Goal: Transaction & Acquisition: Book appointment/travel/reservation

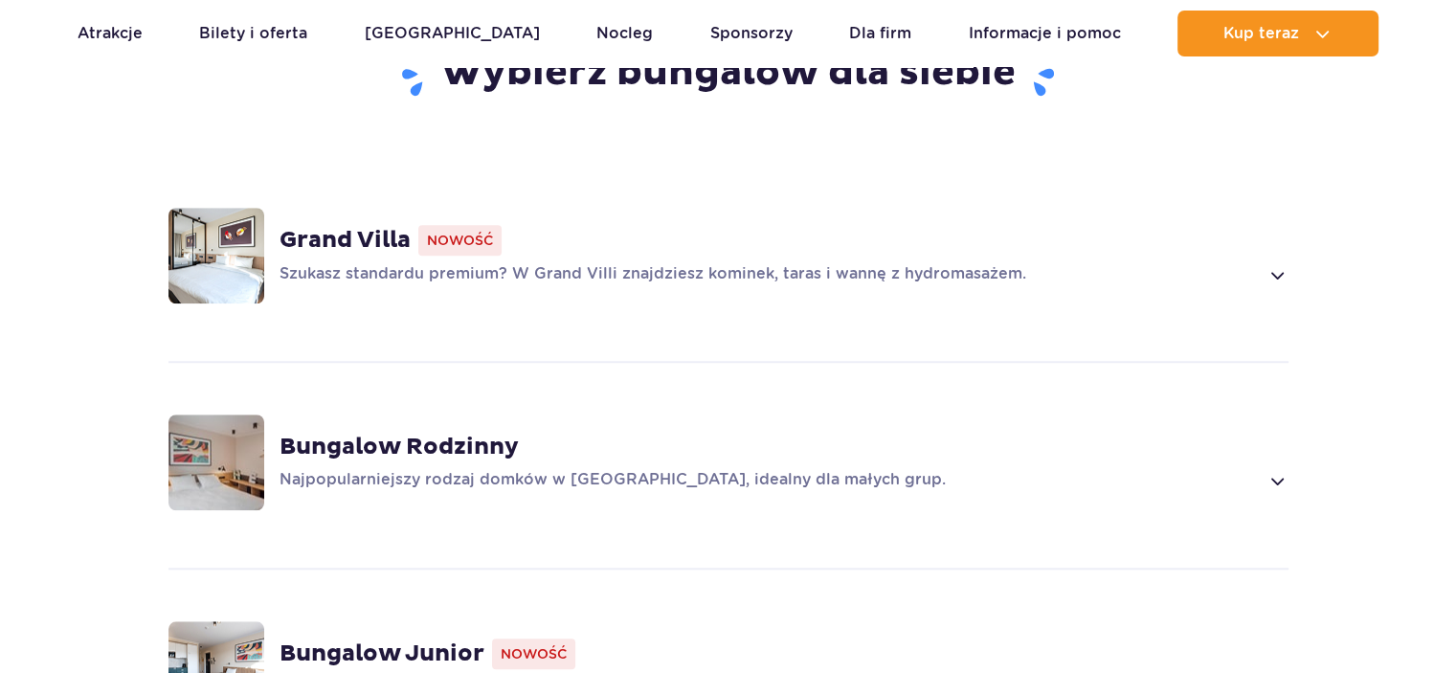
click at [452, 280] on p "Szukasz standardu premium? W Grand Villi znajdziesz kominek, taras i wannę z hy…" at bounding box center [770, 274] width 980 height 23
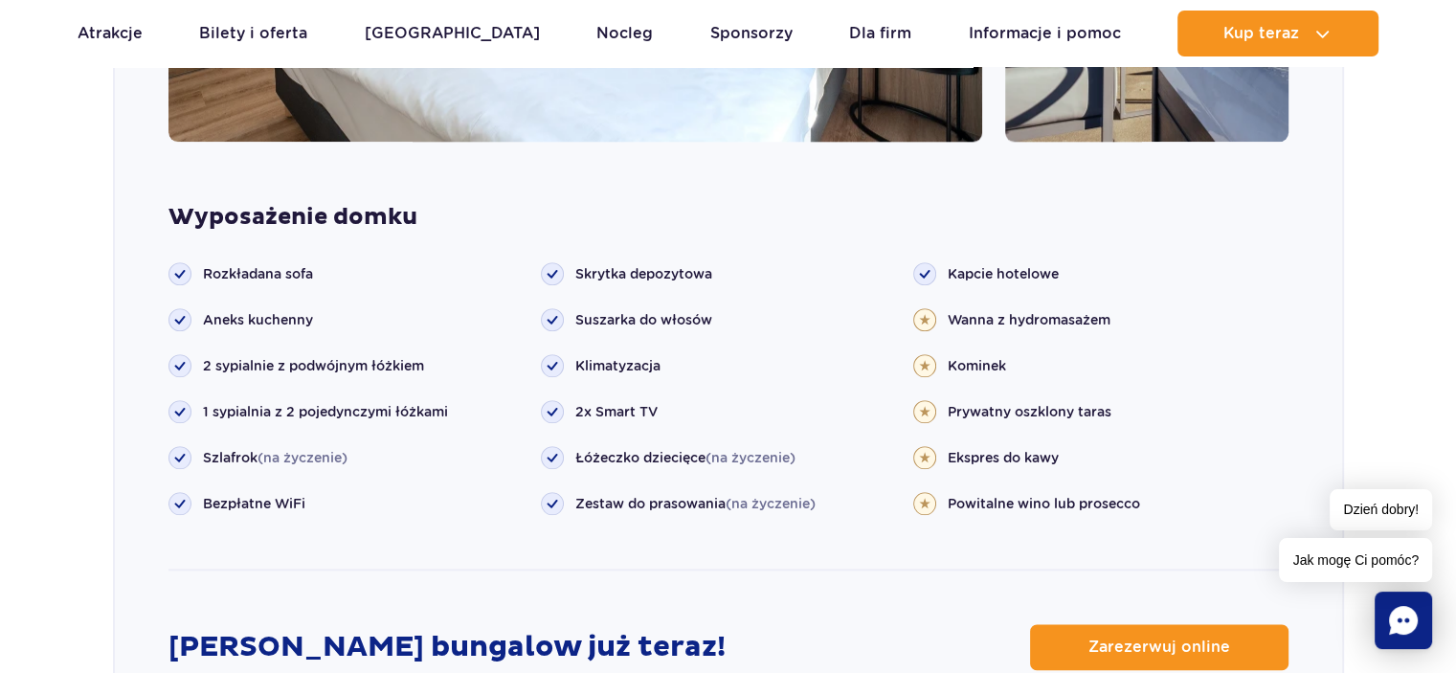
scroll to position [1979, 0]
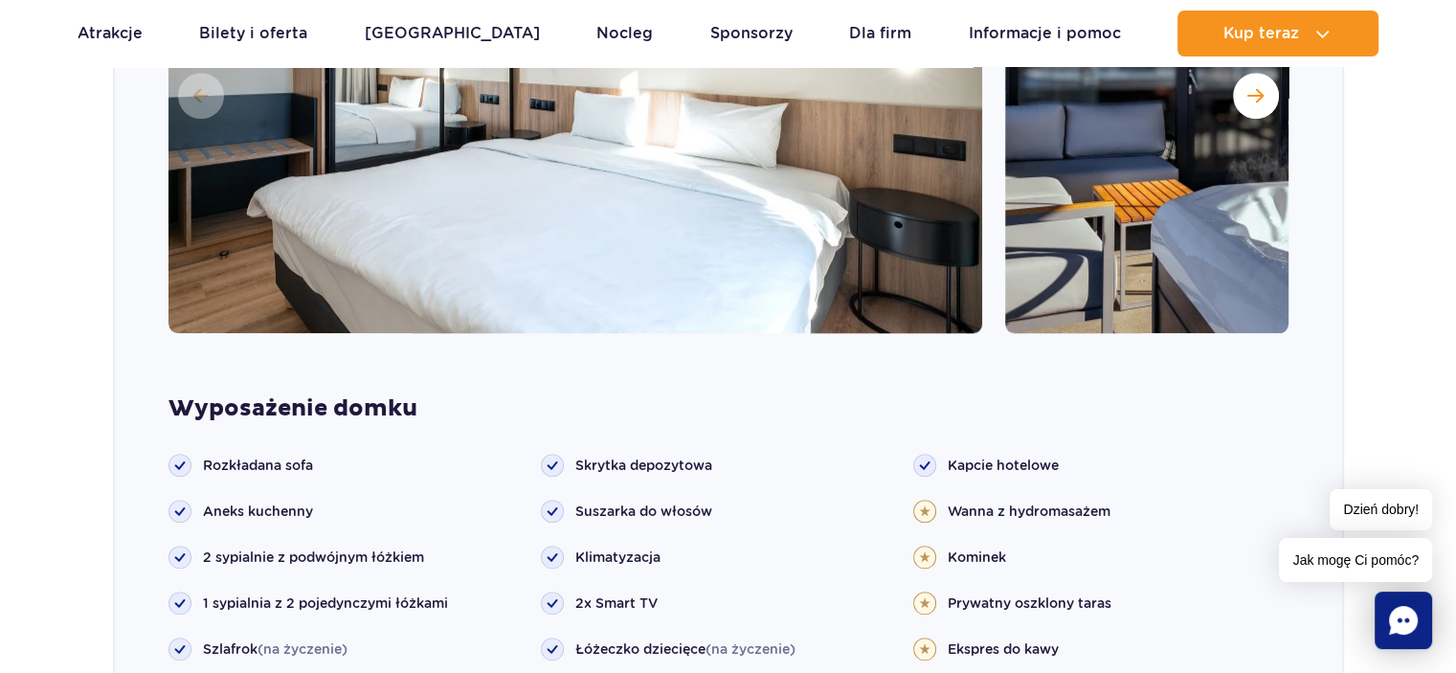
click at [750, 225] on img at bounding box center [576, 93] width 814 height 479
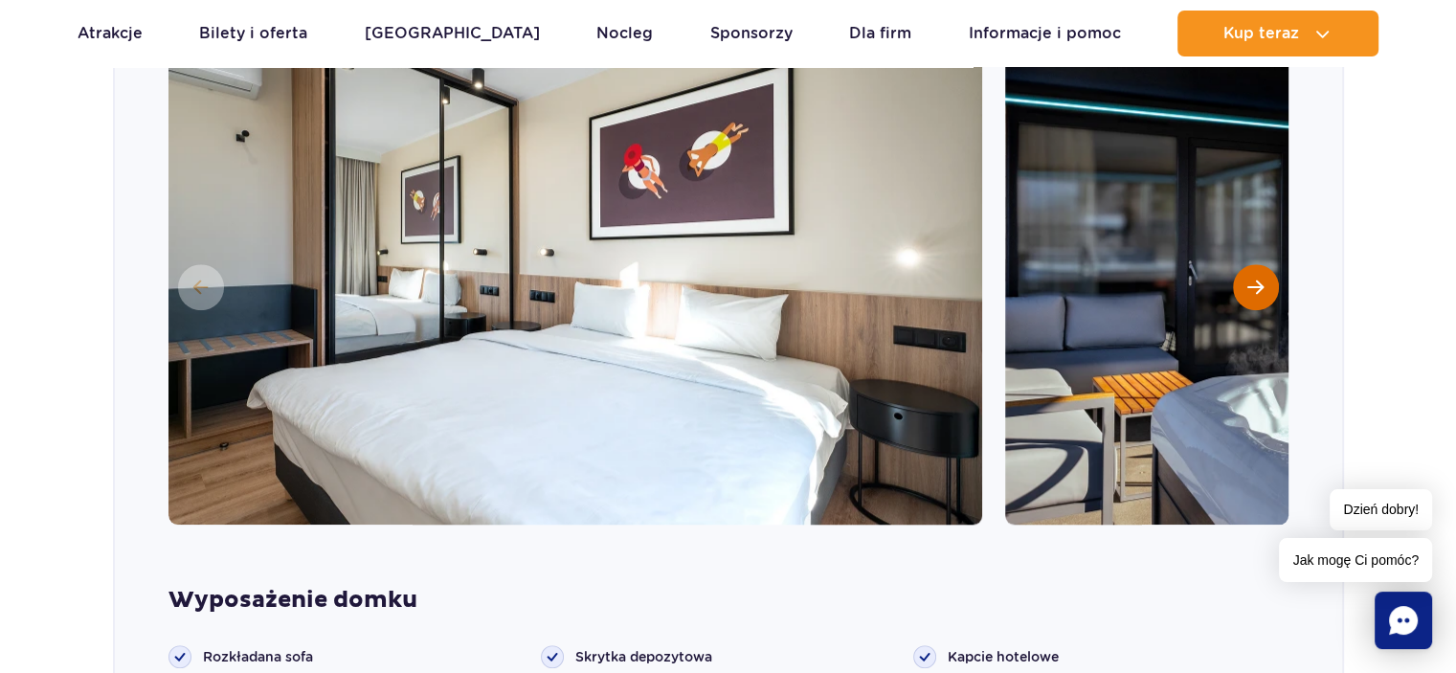
click at [1259, 294] on button "Następny slajd" at bounding box center [1256, 287] width 46 height 46
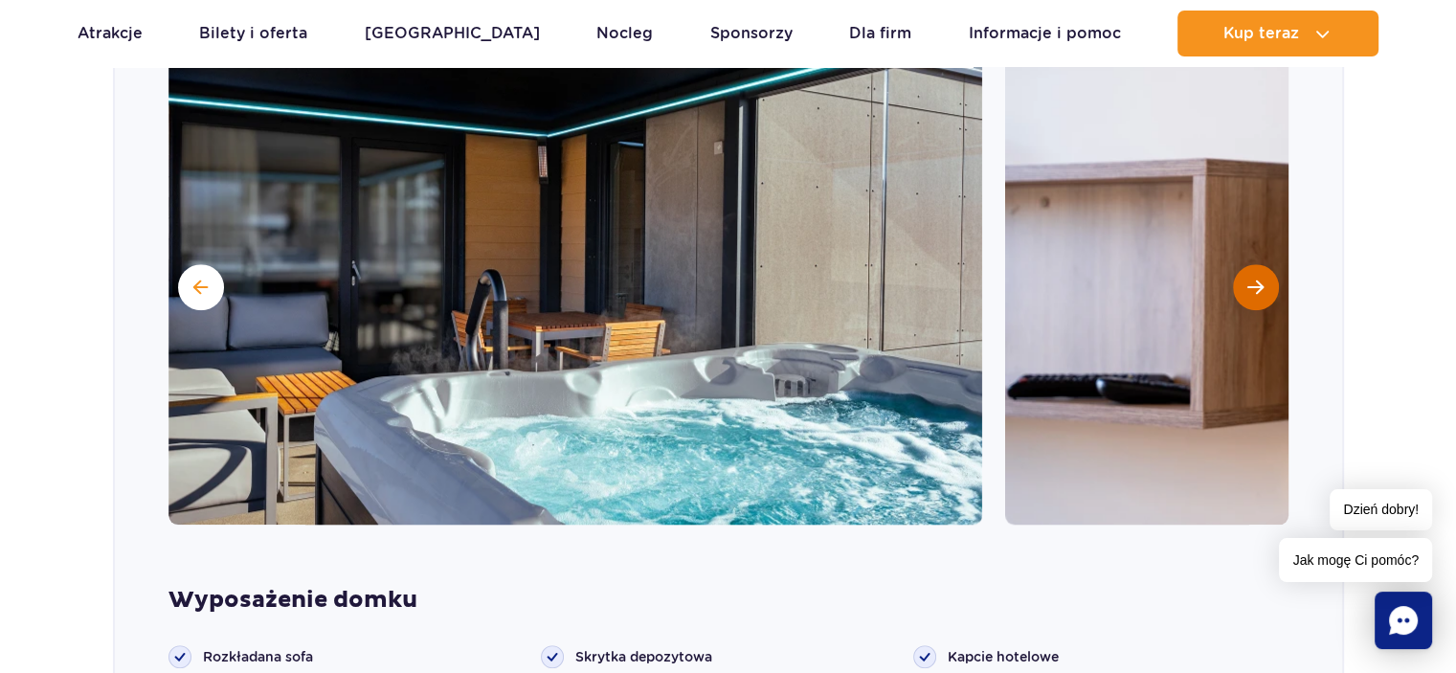
click at [1259, 294] on button "Następny slajd" at bounding box center [1256, 287] width 46 height 46
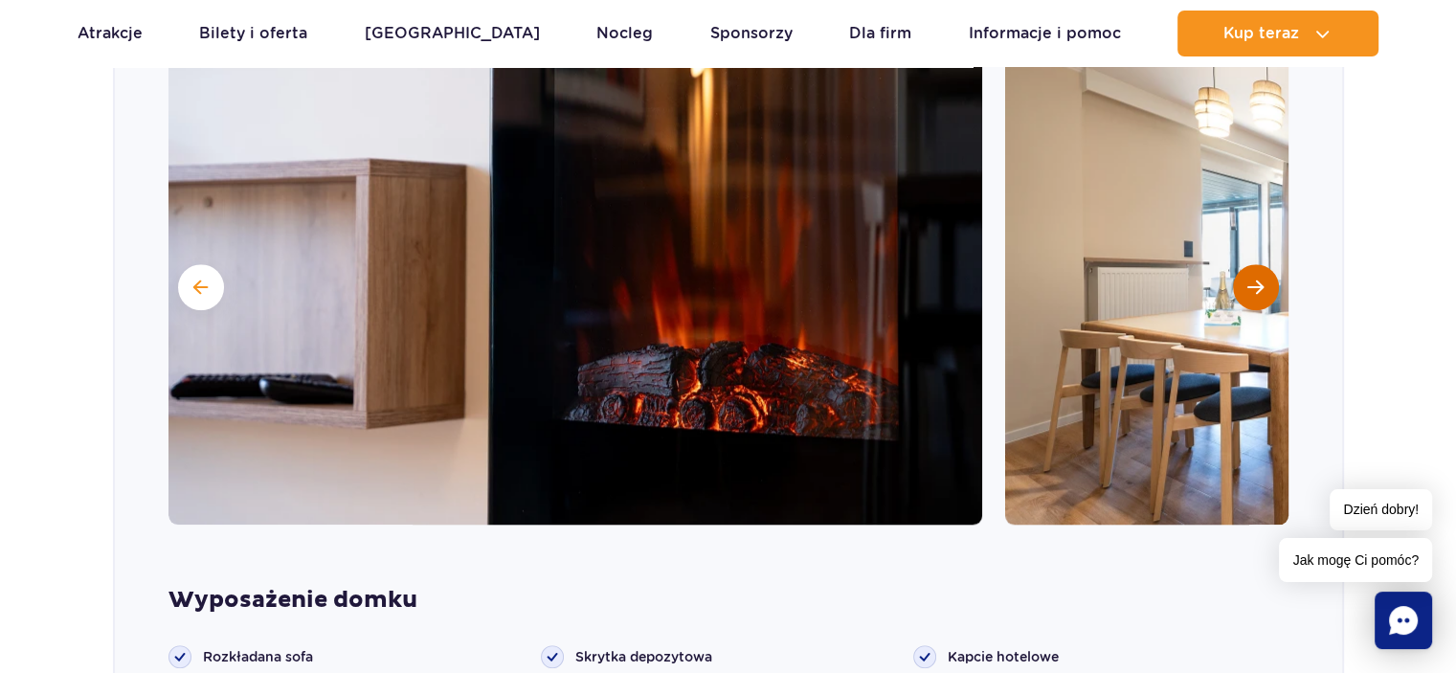
click at [1259, 294] on button "Następny slajd" at bounding box center [1256, 287] width 46 height 46
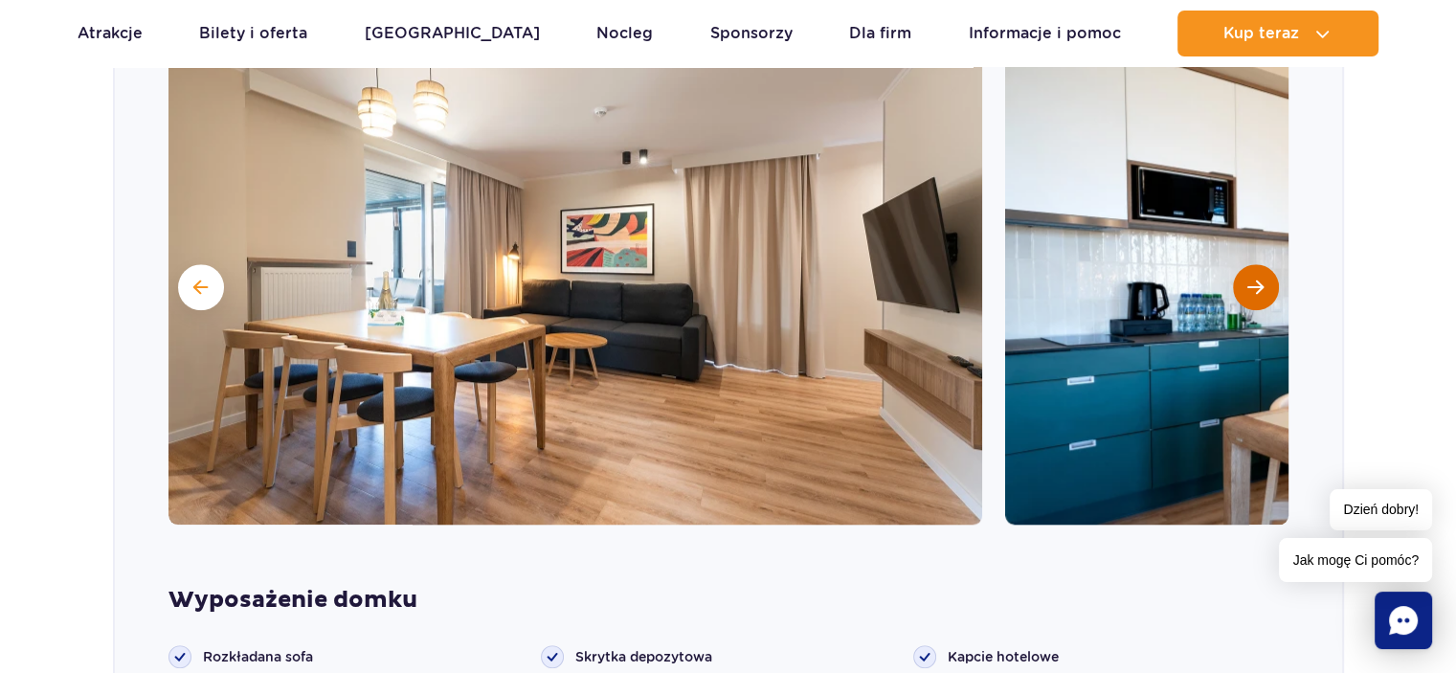
click at [1267, 275] on button "Następny slajd" at bounding box center [1256, 287] width 46 height 46
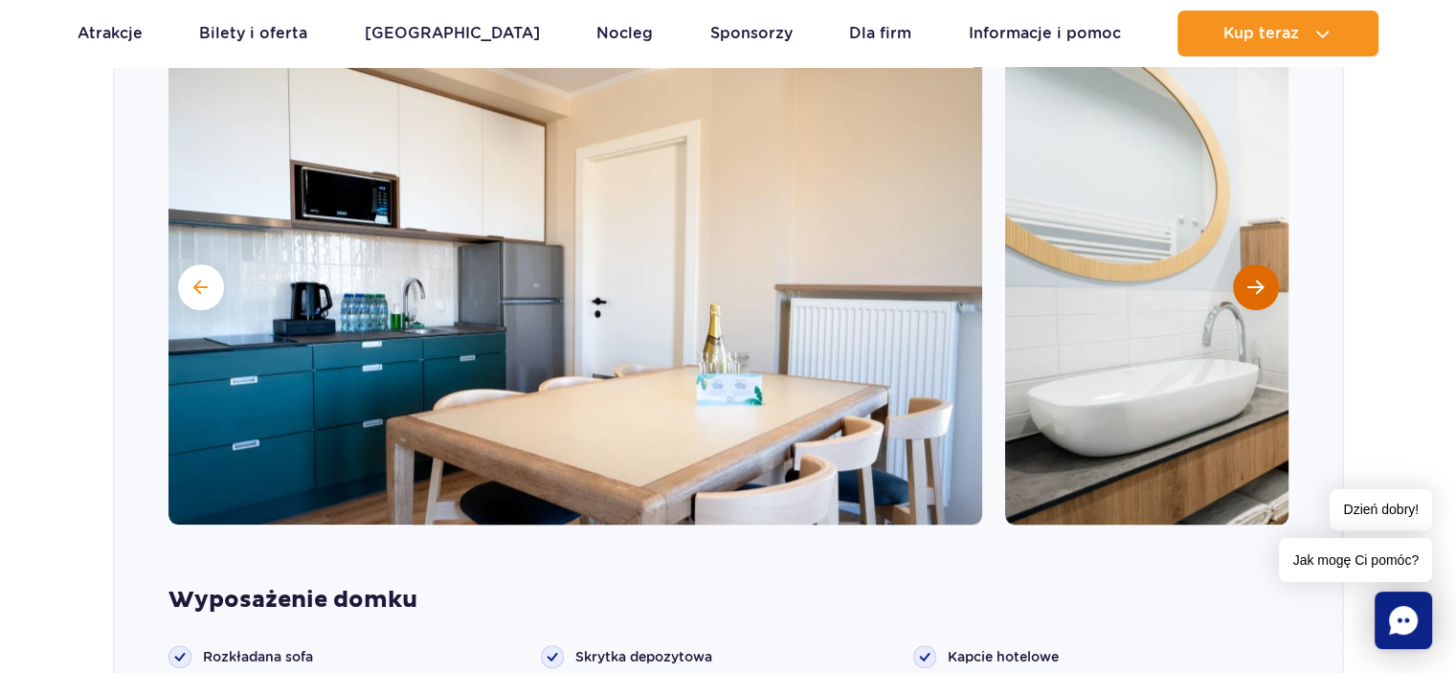
click at [1263, 279] on span "Następny slajd" at bounding box center [1256, 287] width 16 height 17
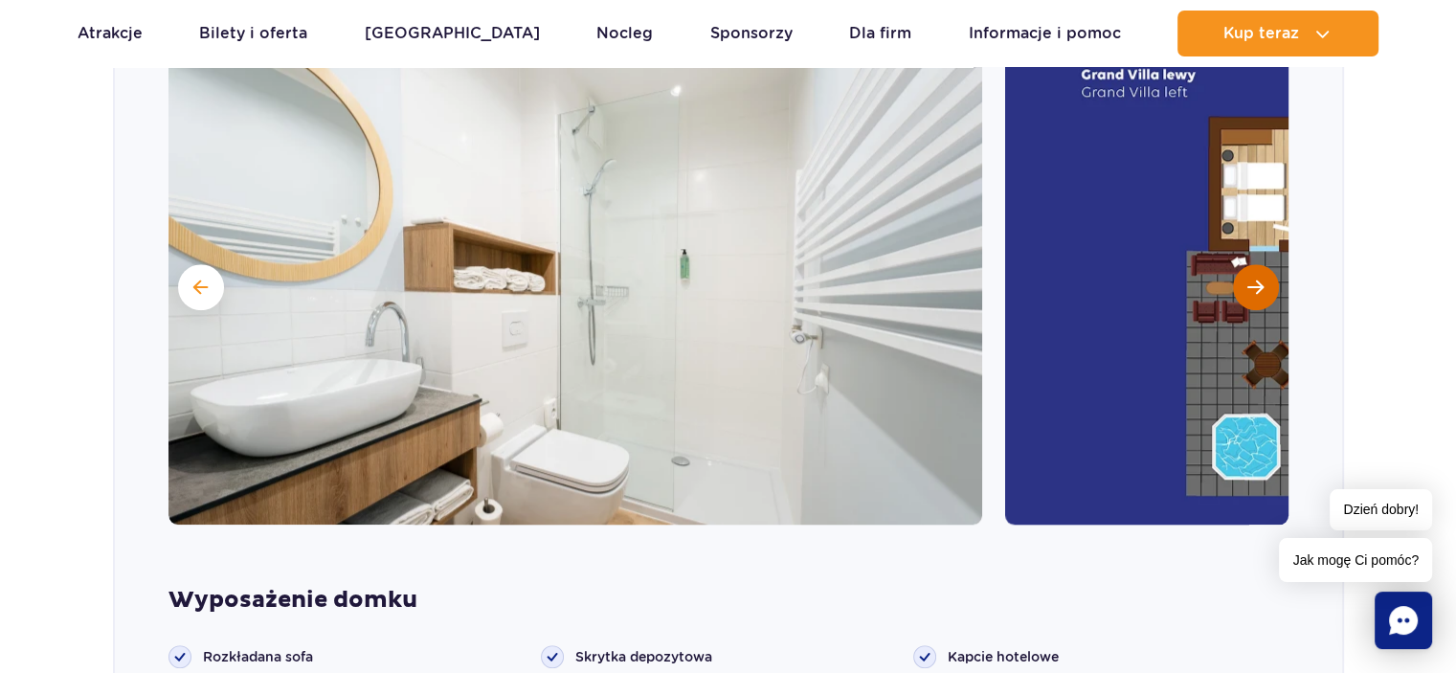
click at [1245, 286] on button "Następny slajd" at bounding box center [1256, 287] width 46 height 46
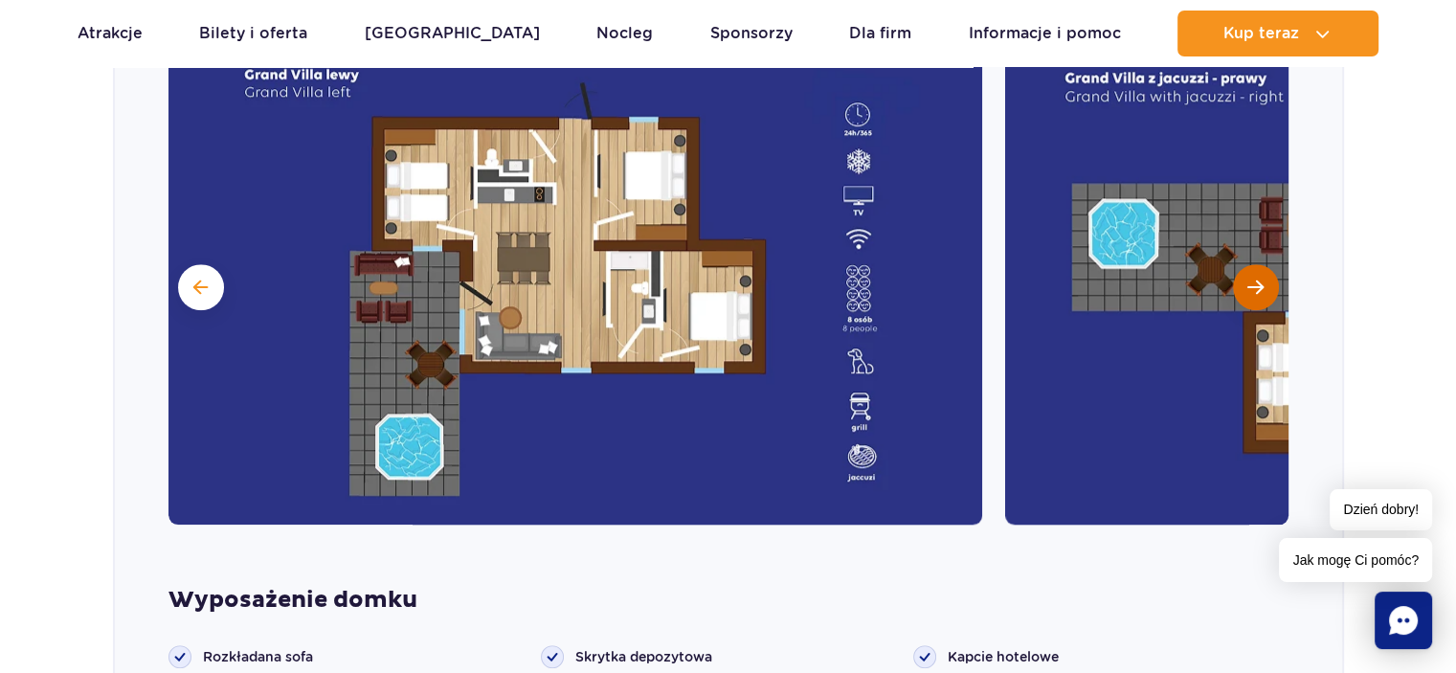
click at [1245, 286] on button "Następny slajd" at bounding box center [1256, 287] width 46 height 46
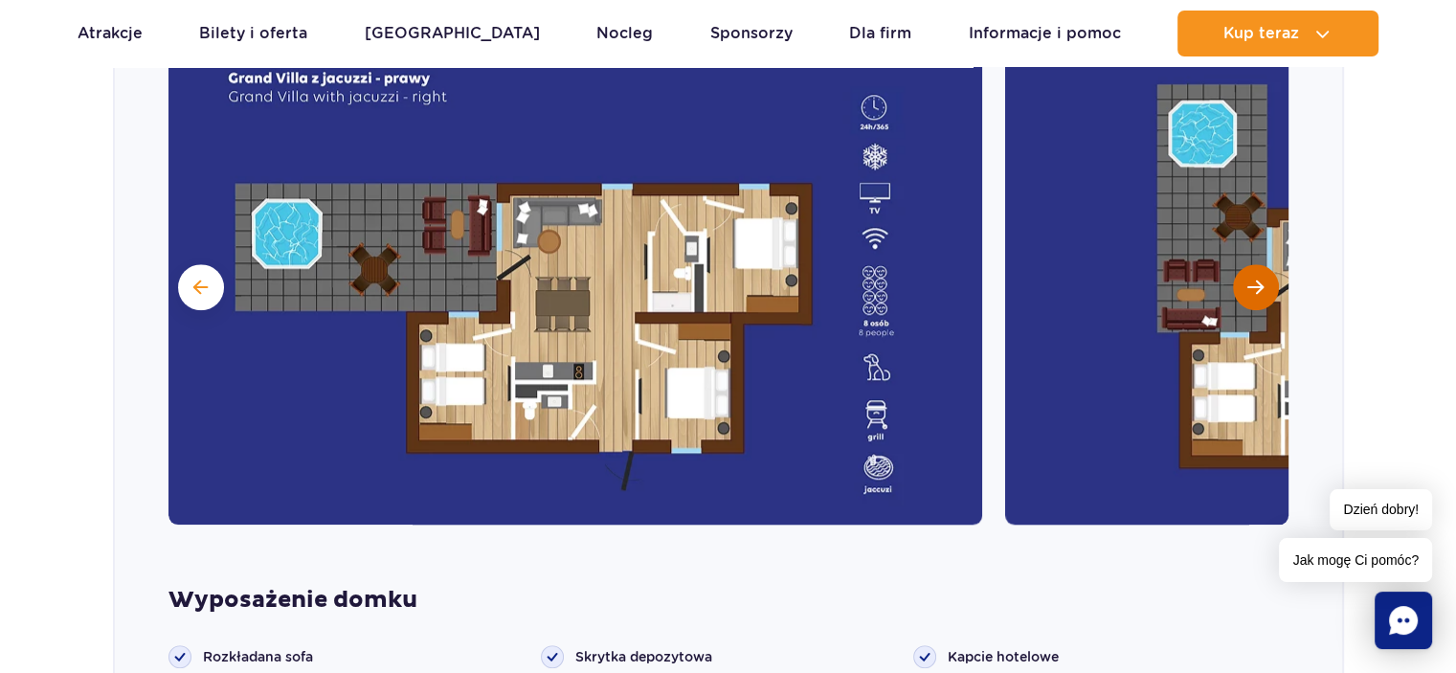
click at [1245, 286] on button "Następny slajd" at bounding box center [1256, 287] width 46 height 46
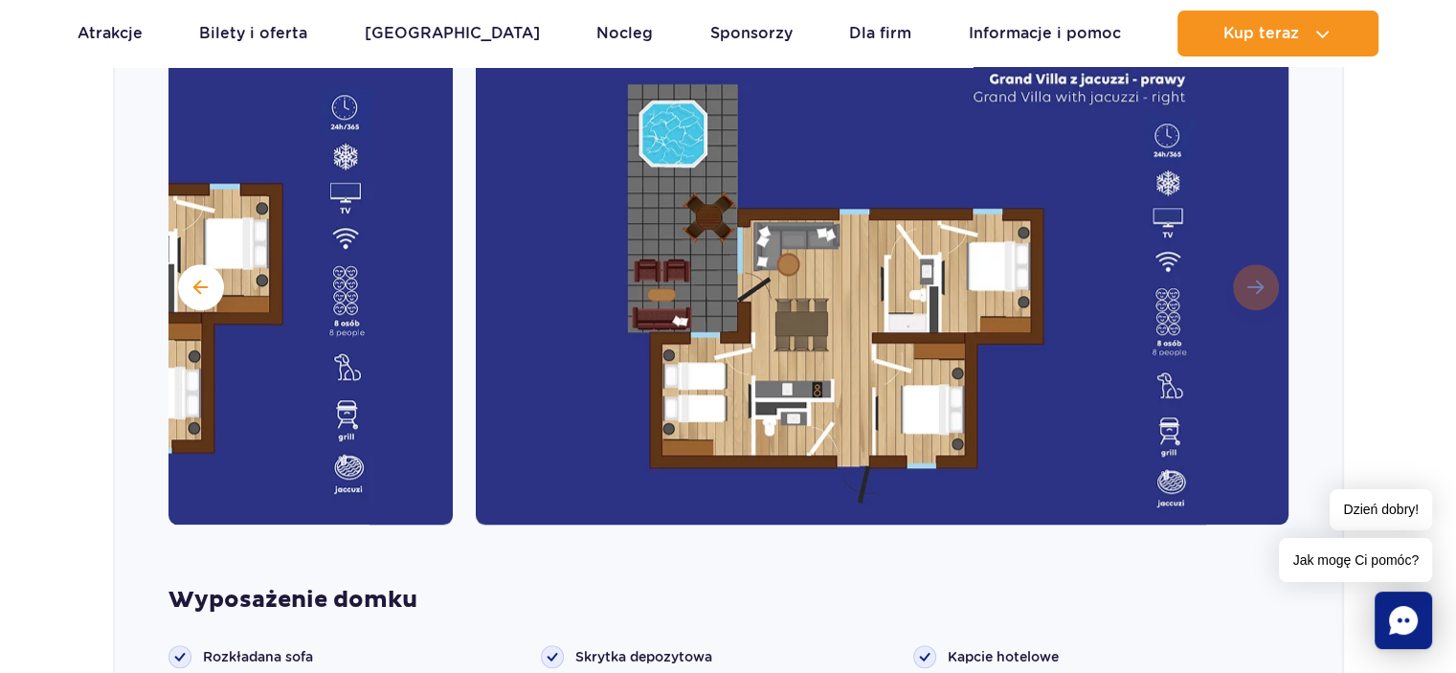
click at [1245, 286] on img at bounding box center [883, 285] width 814 height 479
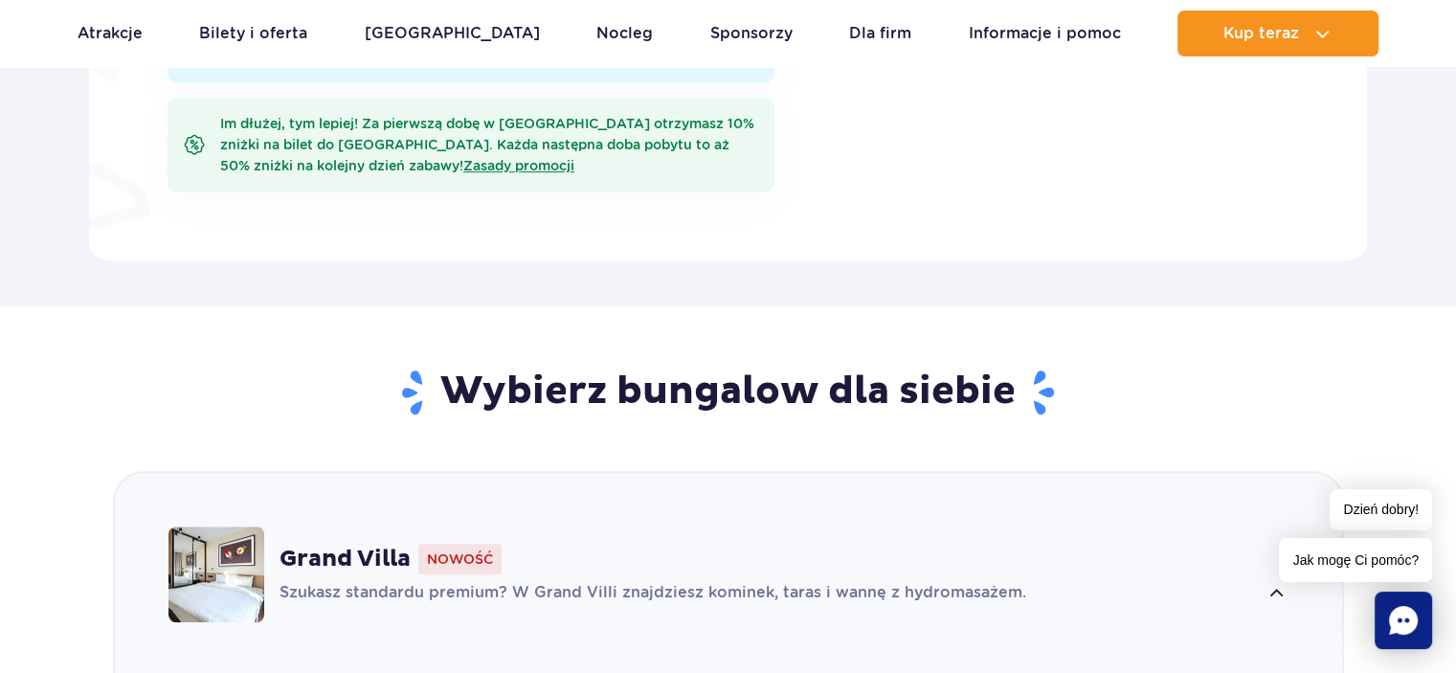
scroll to position [926, 0]
